Goal: Register for event/course

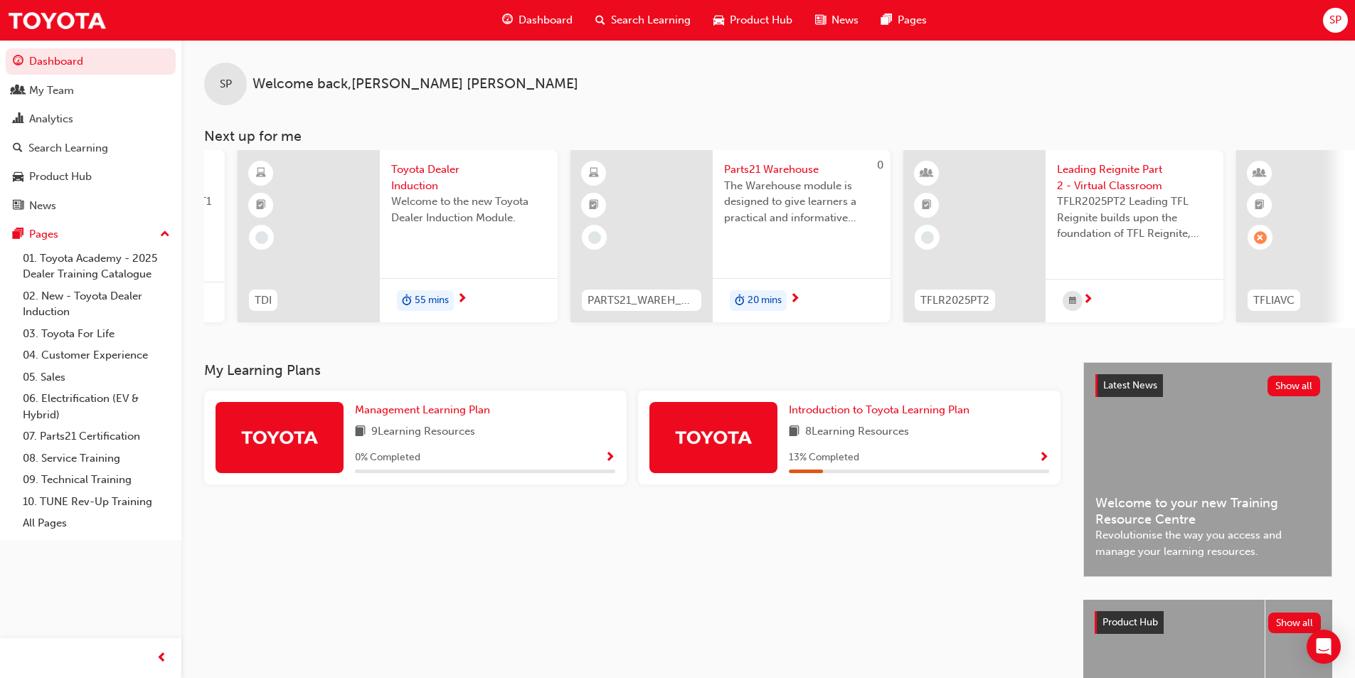
scroll to position [0, 487]
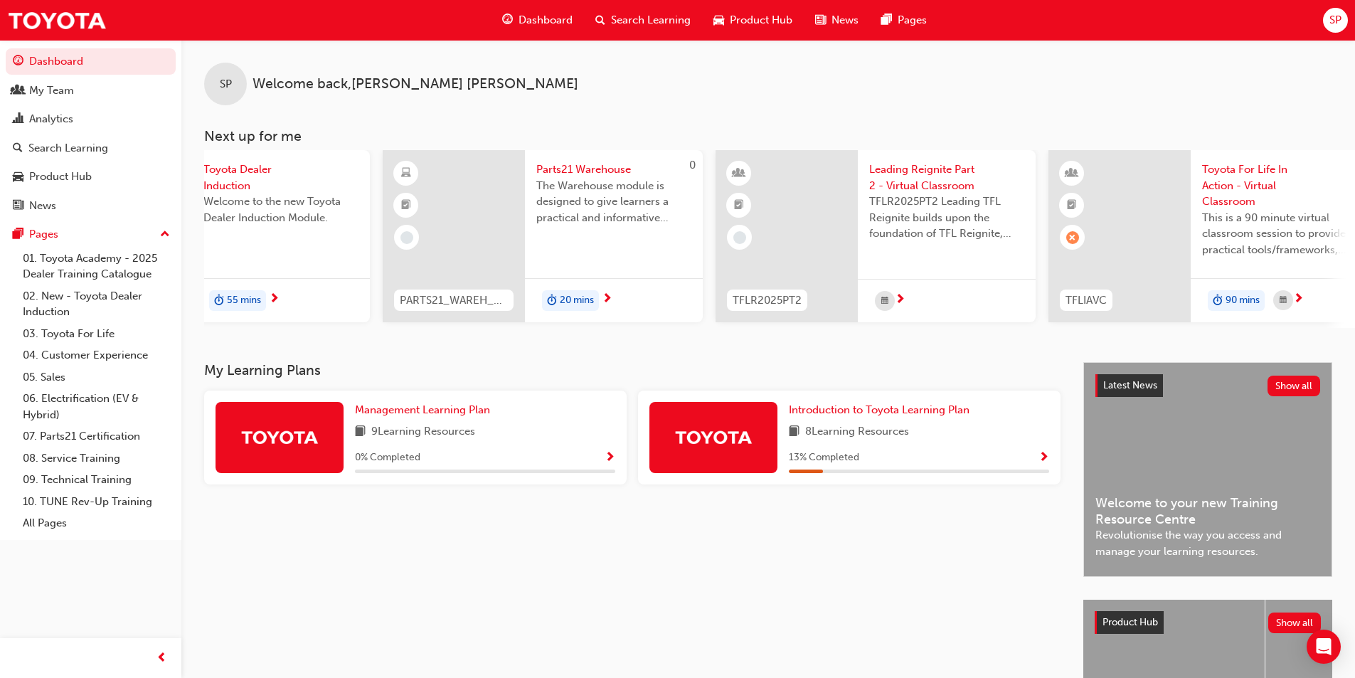
click at [915, 183] on span "Leading Reignite Part 2 - Virtual Classroom" at bounding box center [946, 177] width 155 height 32
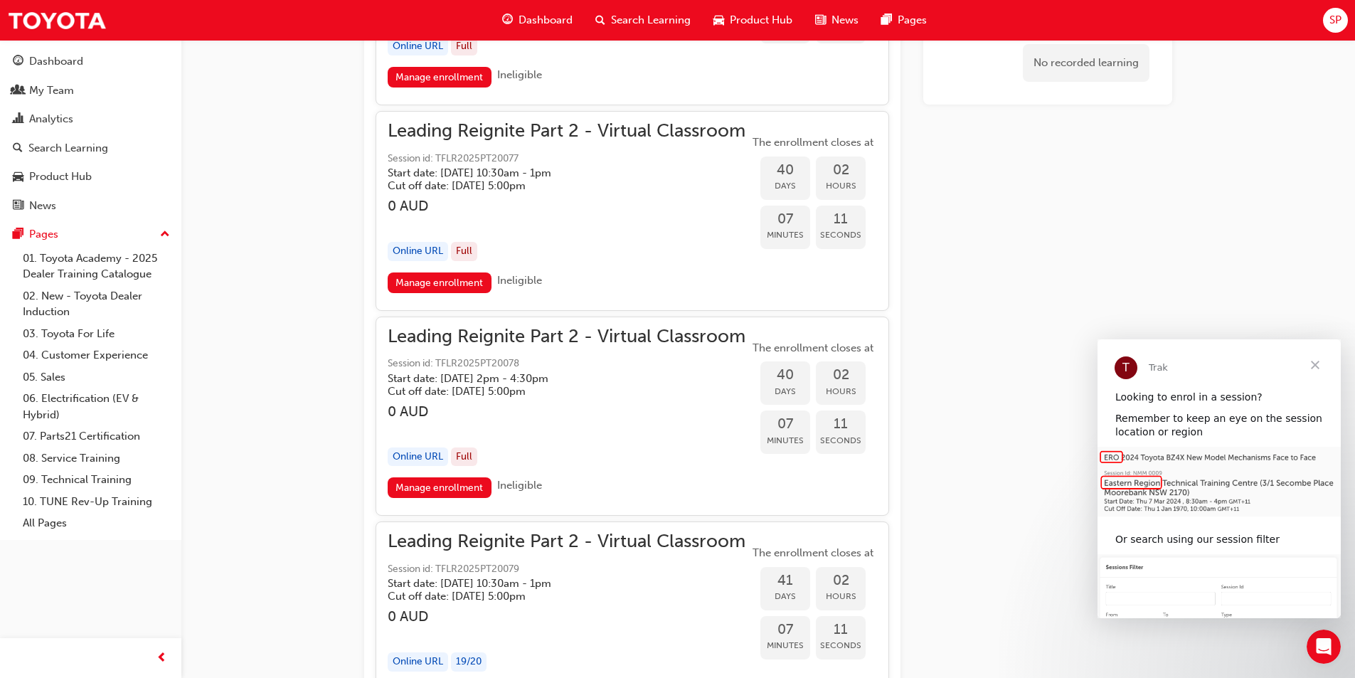
scroll to position [7652, 0]
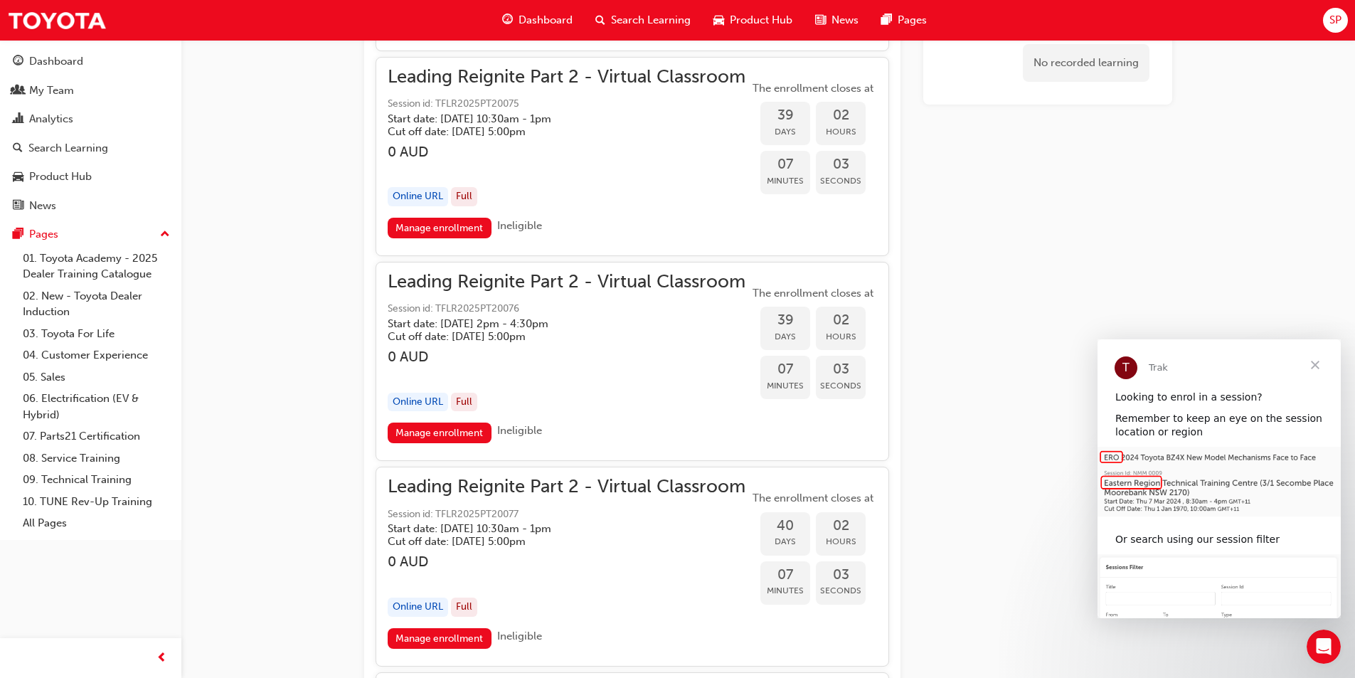
click at [525, 322] on h5 "Start date: [DATE] 2pm - 4:30pm" at bounding box center [555, 323] width 335 height 13
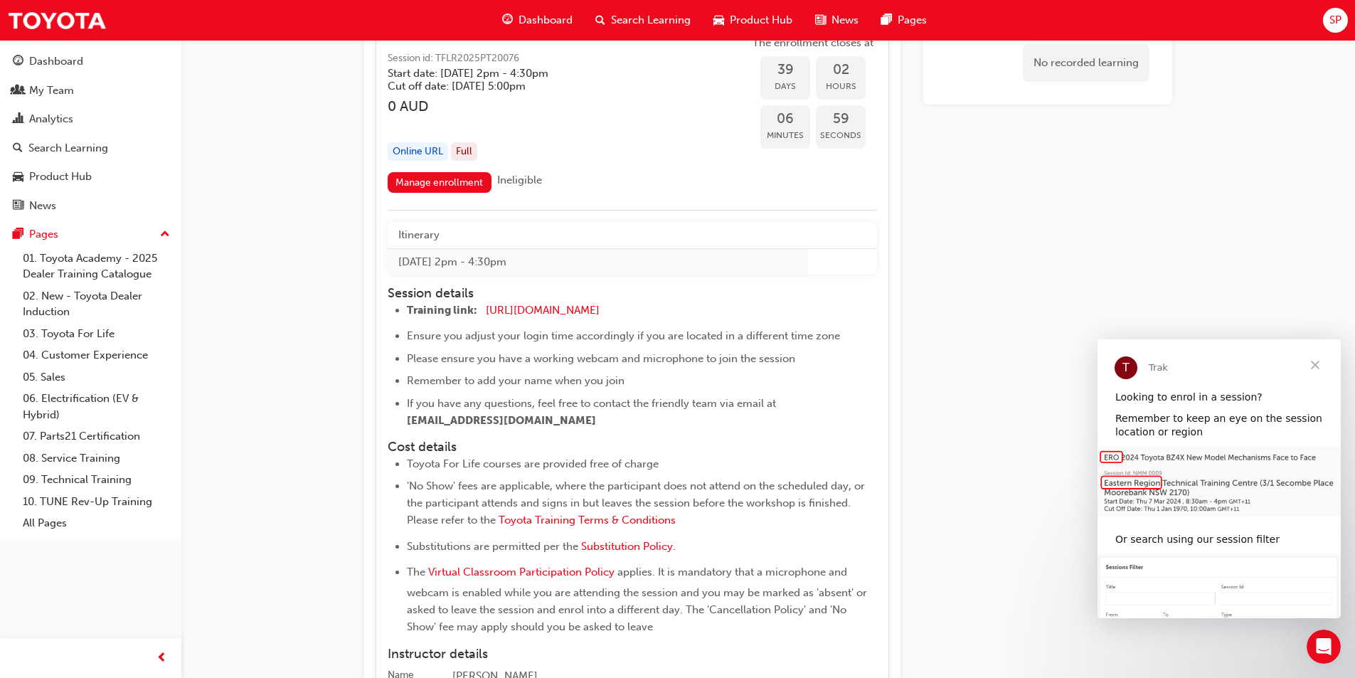
scroll to position [7866, 0]
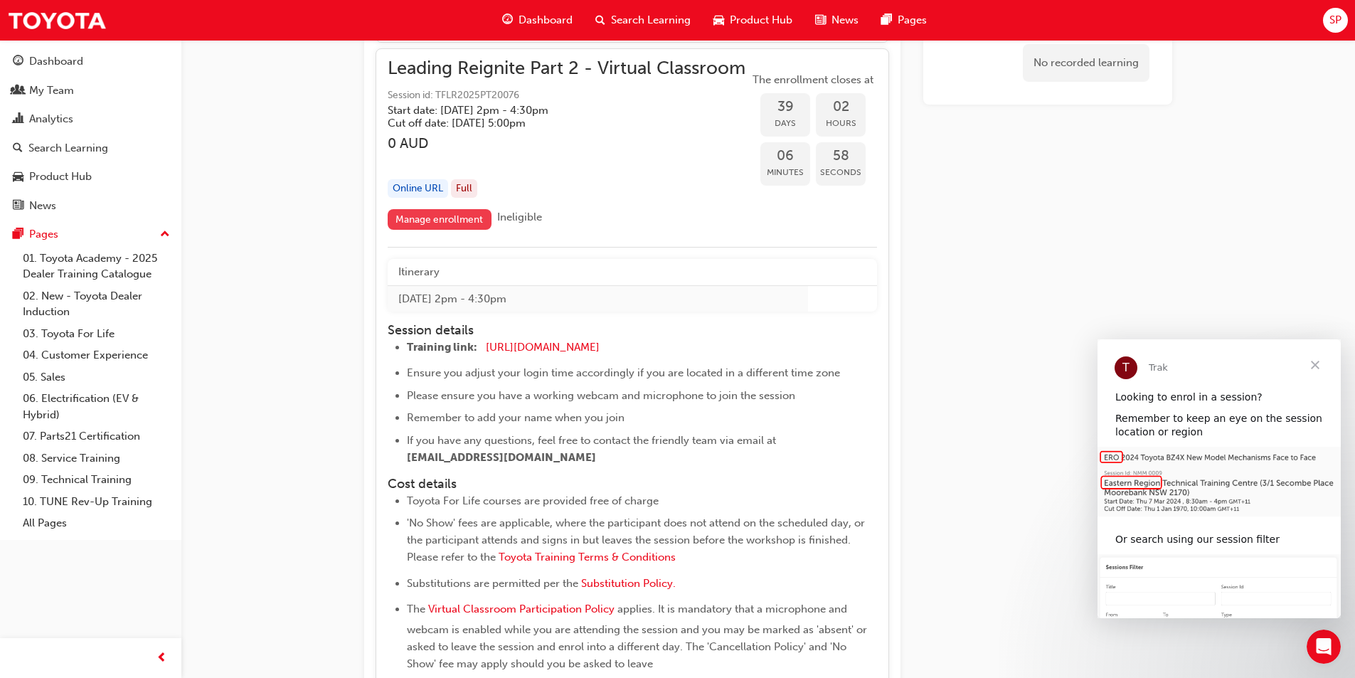
click at [451, 219] on link "Manage enrollment" at bounding box center [440, 219] width 104 height 21
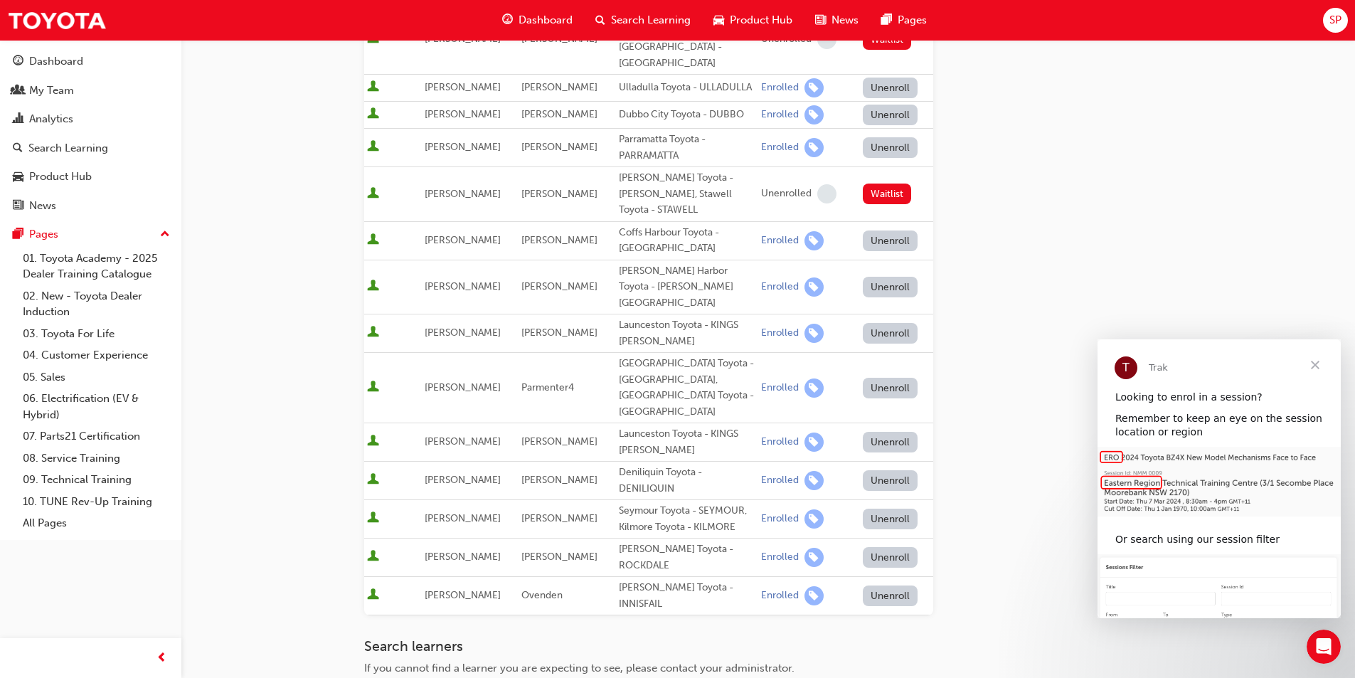
scroll to position [569, 0]
